Goal: Navigation & Orientation: Find specific page/section

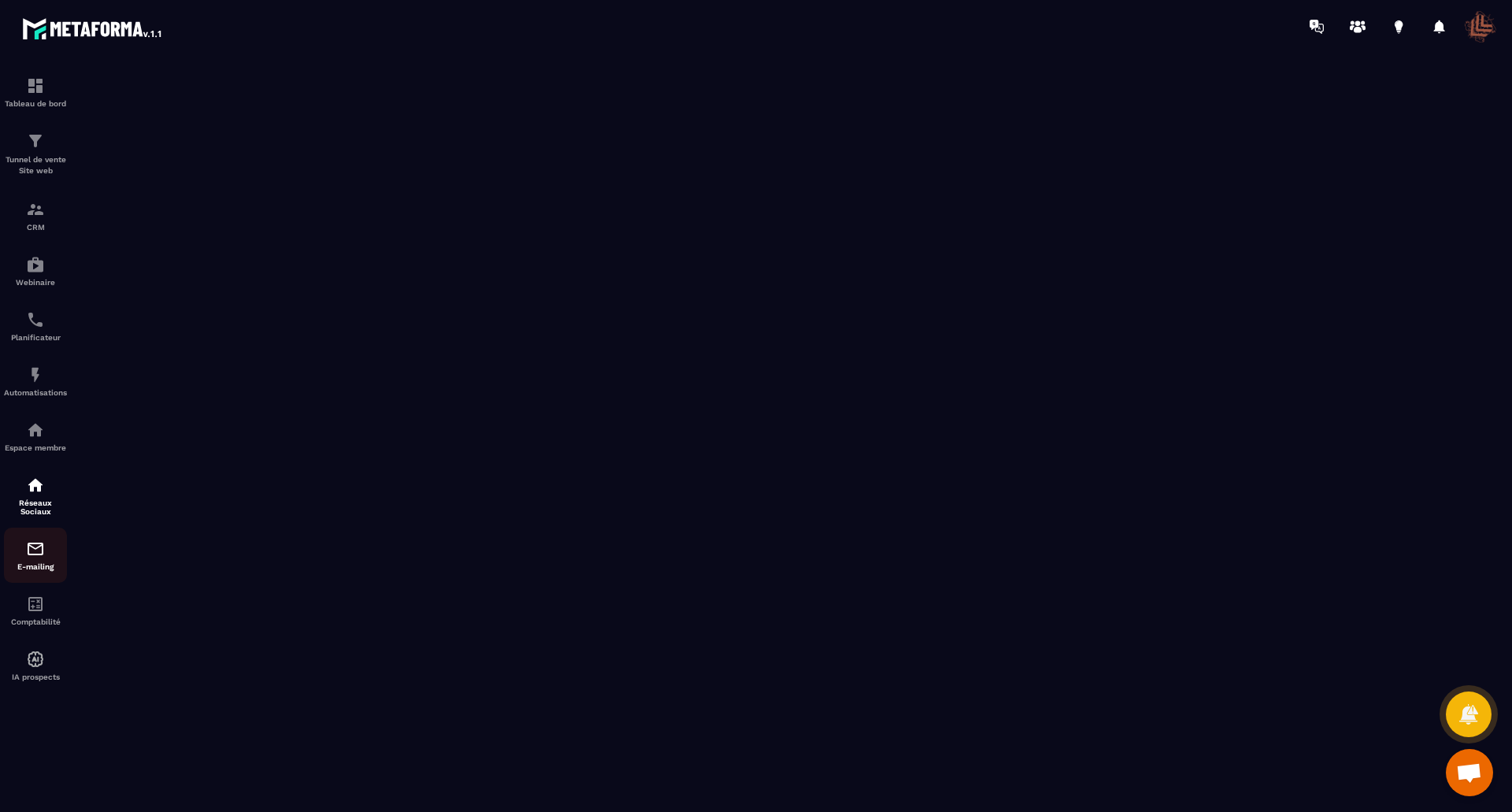
click at [47, 553] on div "E-mailing" at bounding box center [35, 555] width 63 height 32
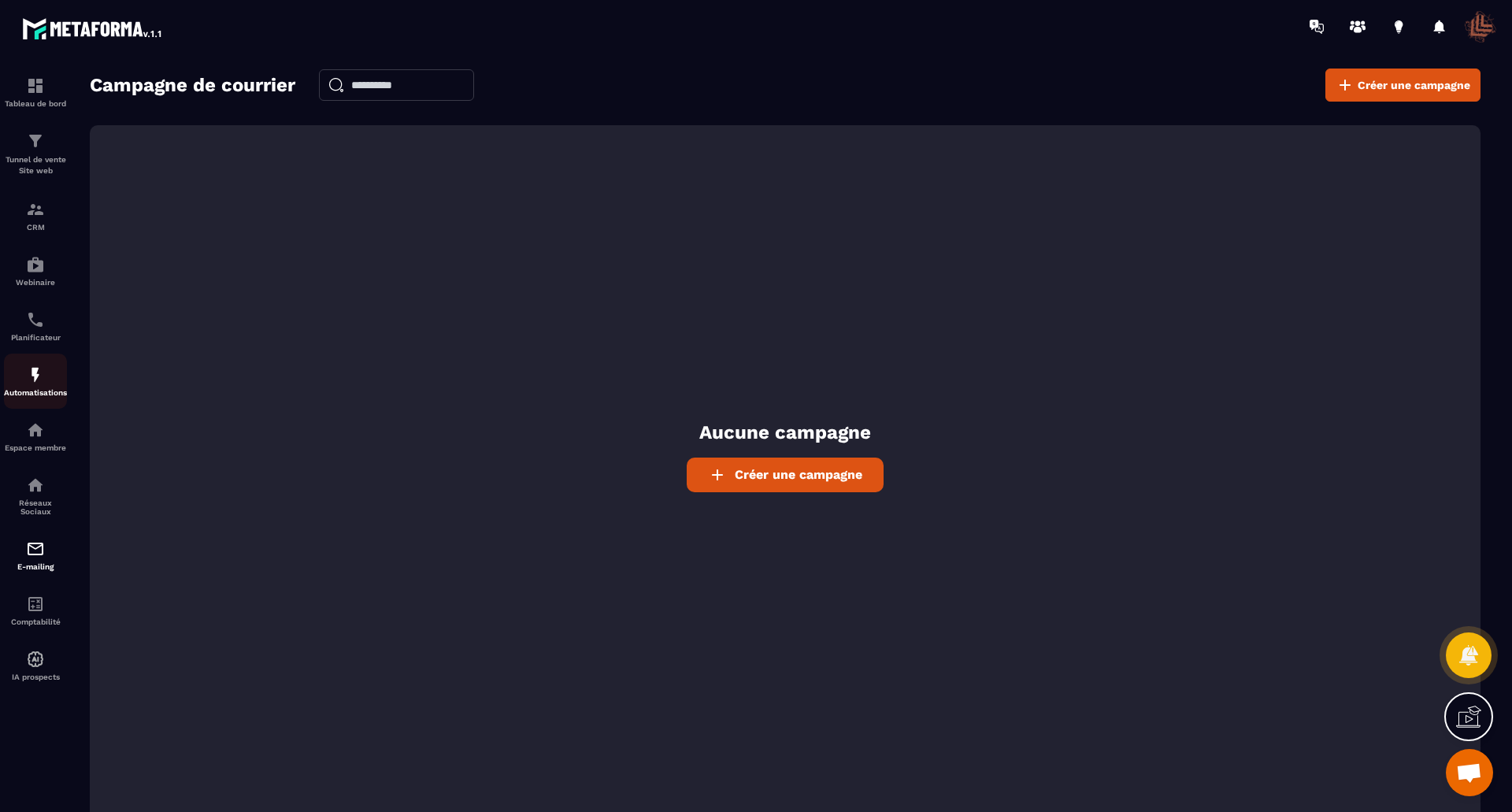
click at [47, 392] on p "Automatisations" at bounding box center [35, 392] width 63 height 8
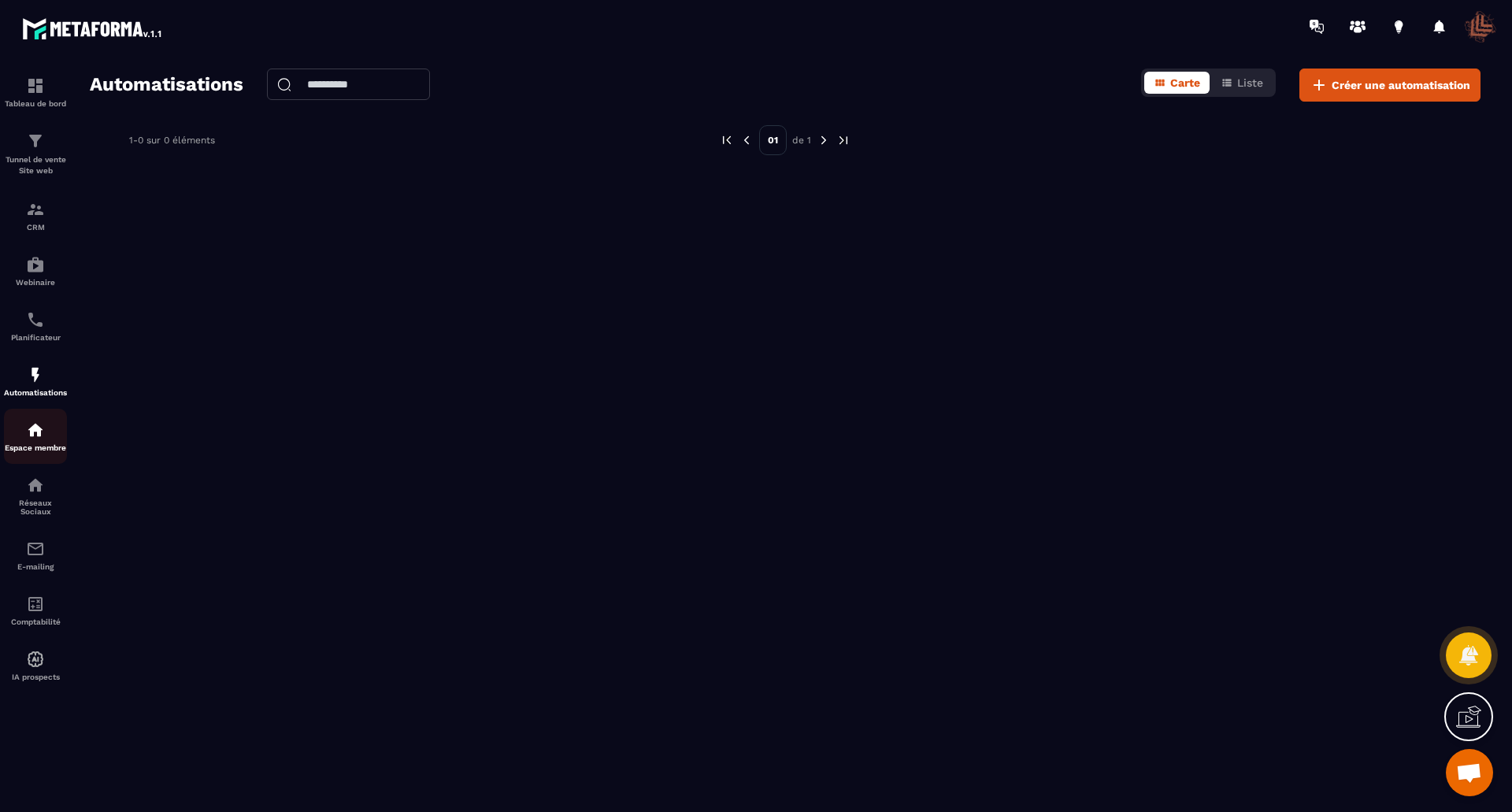
click at [34, 440] on div "Espace membre" at bounding box center [35, 436] width 63 height 32
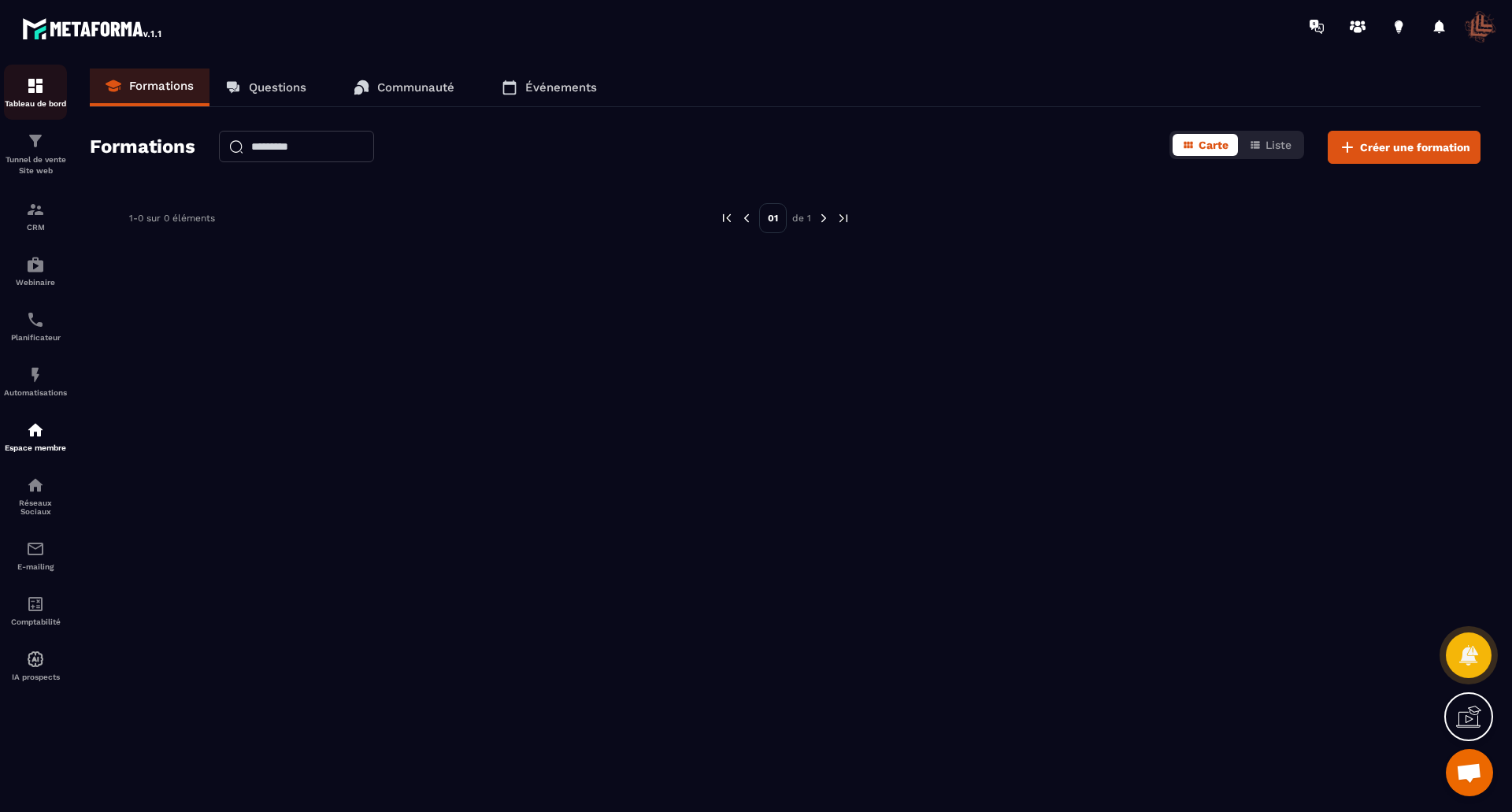
click at [42, 89] on img at bounding box center [36, 86] width 19 height 19
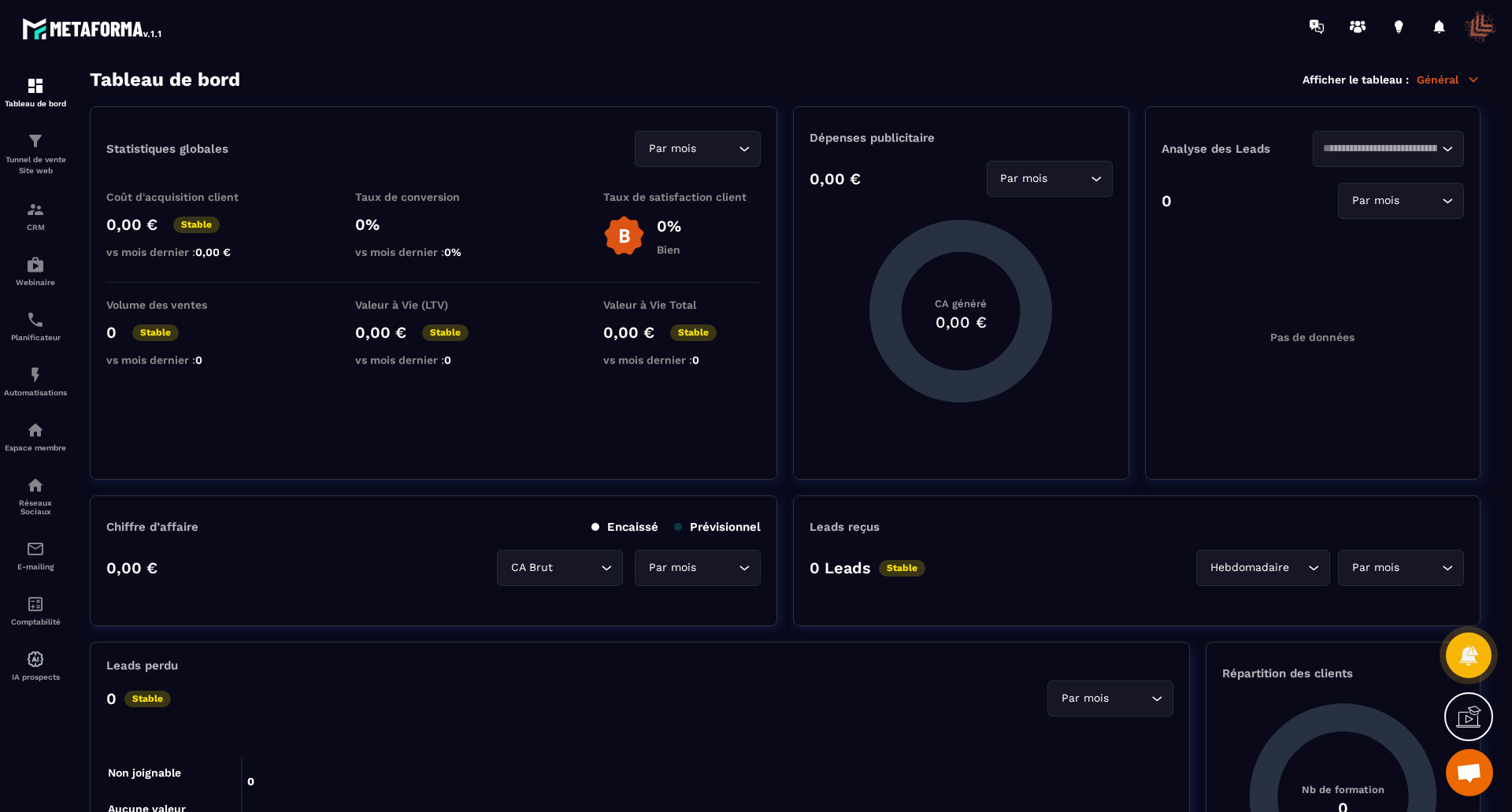
click at [1431, 77] on p "Général" at bounding box center [1448, 79] width 64 height 14
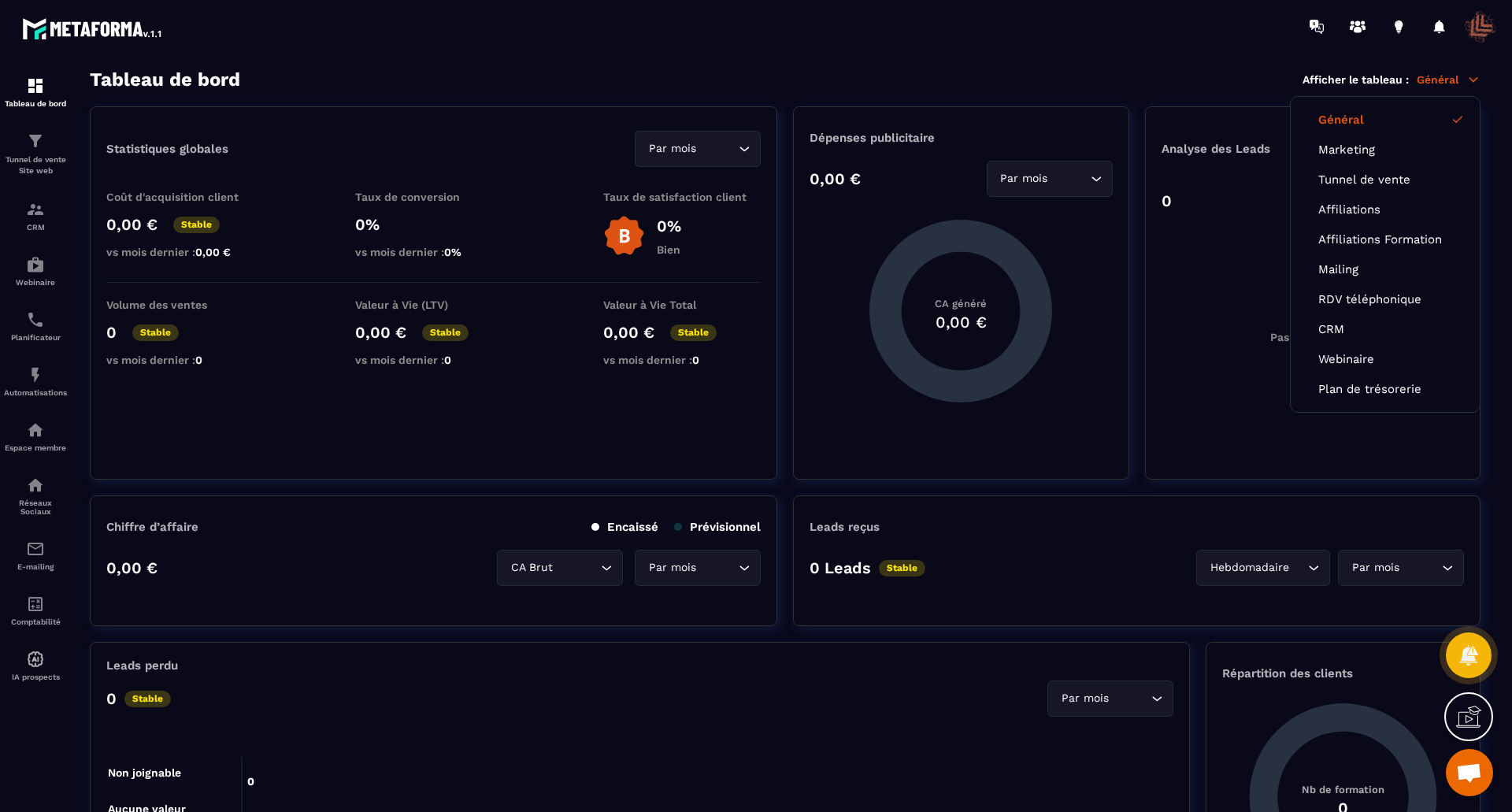
click at [1002, 76] on div "Tableau de bord Afficher le tableau : Général Général Marketing Tunnel de vente…" at bounding box center [785, 80] width 1390 height 22
